Goal: Obtain resource: Obtain resource

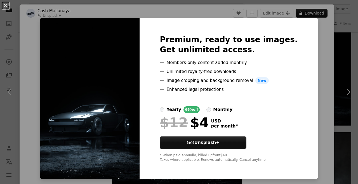
scroll to position [11, 0]
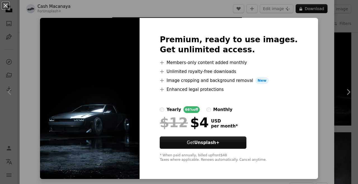
click at [318, 81] on div "An X shape Premium, ready to use images. Get unlimited access. A plus sign Memb…" at bounding box center [179, 92] width 358 height 184
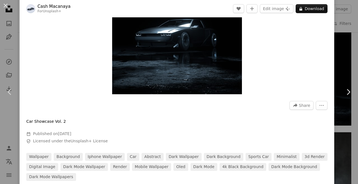
scroll to position [94, 0]
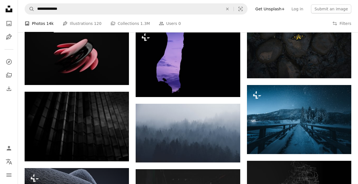
scroll to position [3976, 0]
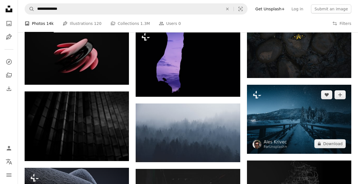
click at [296, 136] on img at bounding box center [299, 119] width 104 height 69
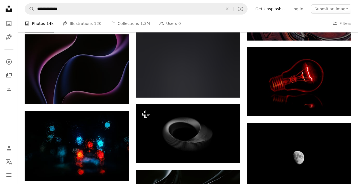
scroll to position [4799, 0]
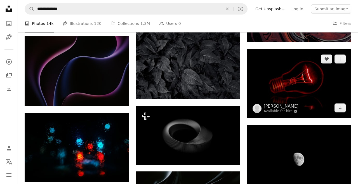
click at [307, 95] on img at bounding box center [299, 83] width 104 height 69
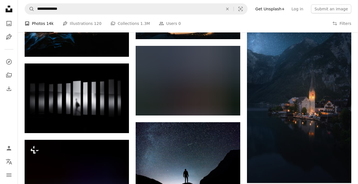
scroll to position [5082, 0]
